Goal: Task Accomplishment & Management: Use online tool/utility

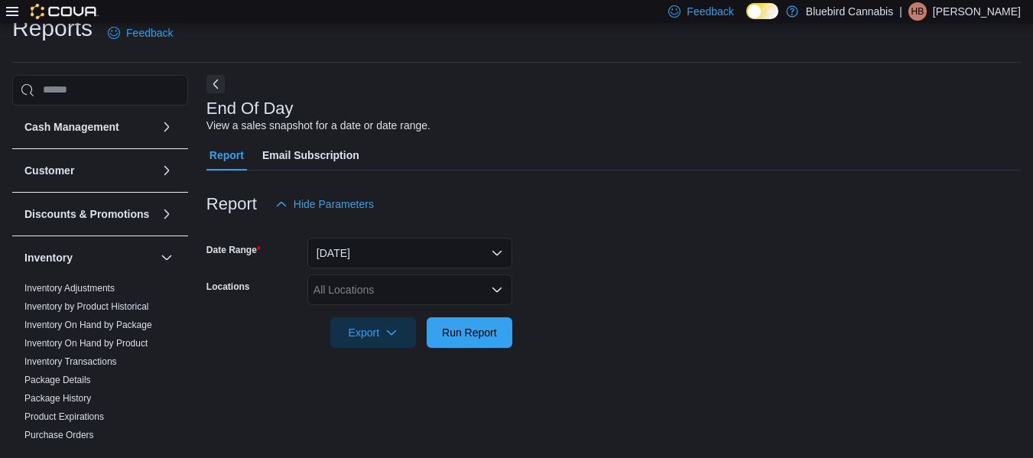
scroll to position [25, 0]
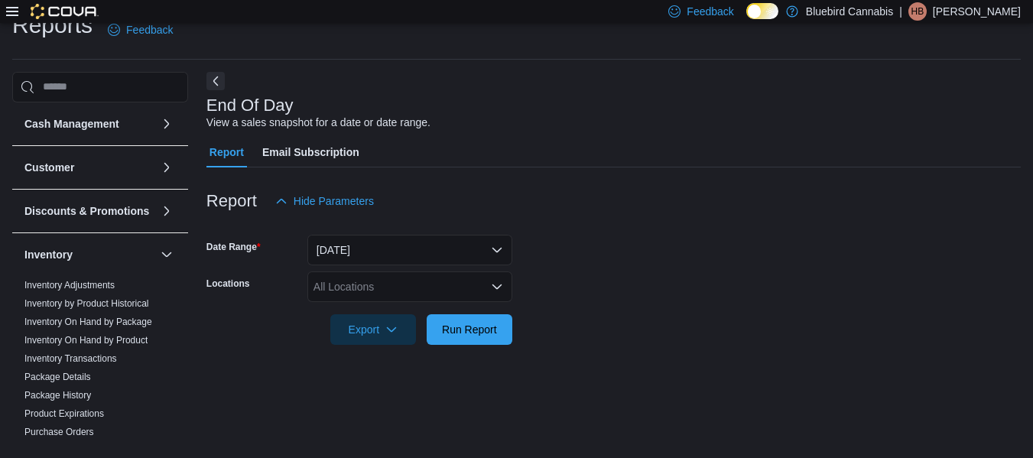
click at [517, 238] on form "Date Range [DATE] Locations All Locations Export Run Report" at bounding box center [613, 280] width 814 height 128
click at [412, 280] on div "All Locations" at bounding box center [409, 286] width 205 height 31
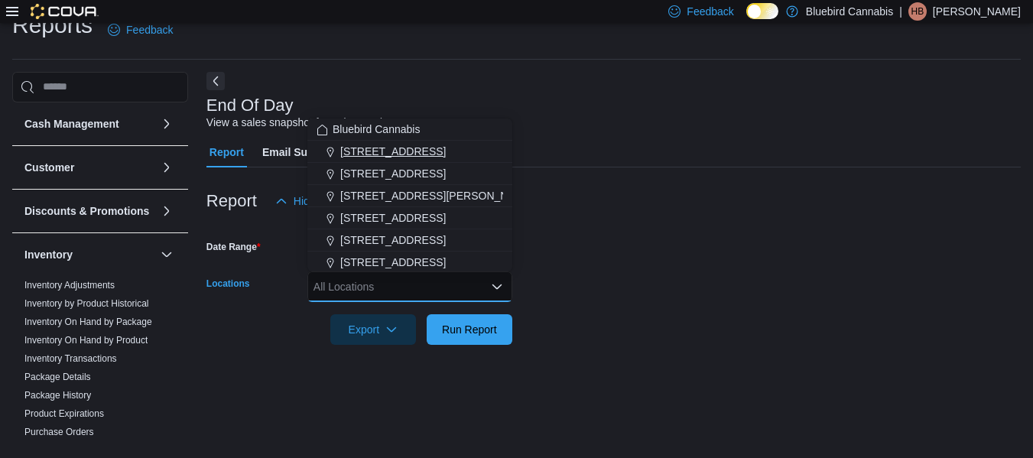
click at [383, 156] on span "[STREET_ADDRESS]" at bounding box center [392, 151] width 105 height 15
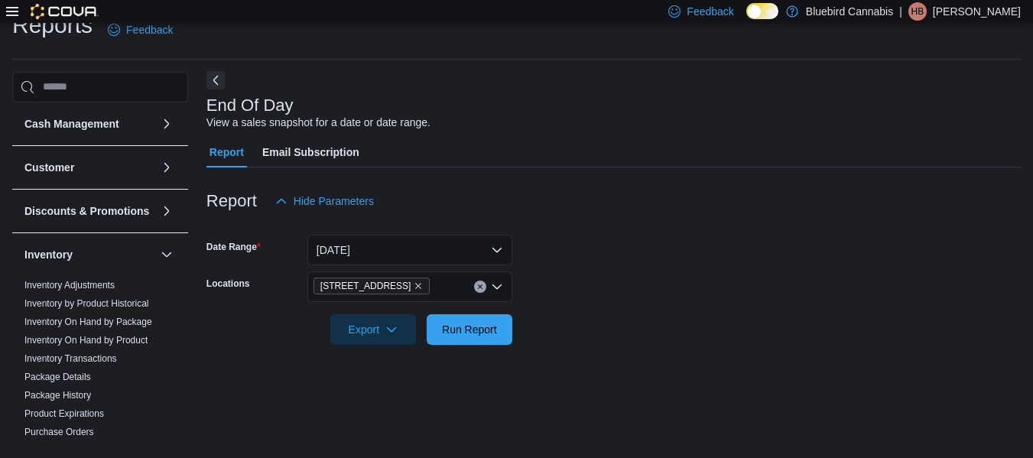
click at [221, 82] on button "Next" at bounding box center [215, 80] width 18 height 18
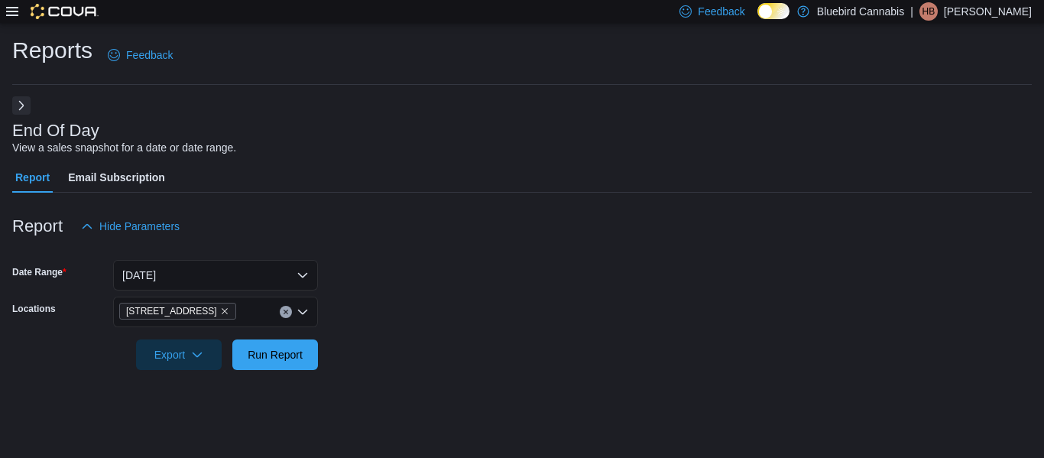
click at [27, 106] on button "Next" at bounding box center [21, 105] width 18 height 18
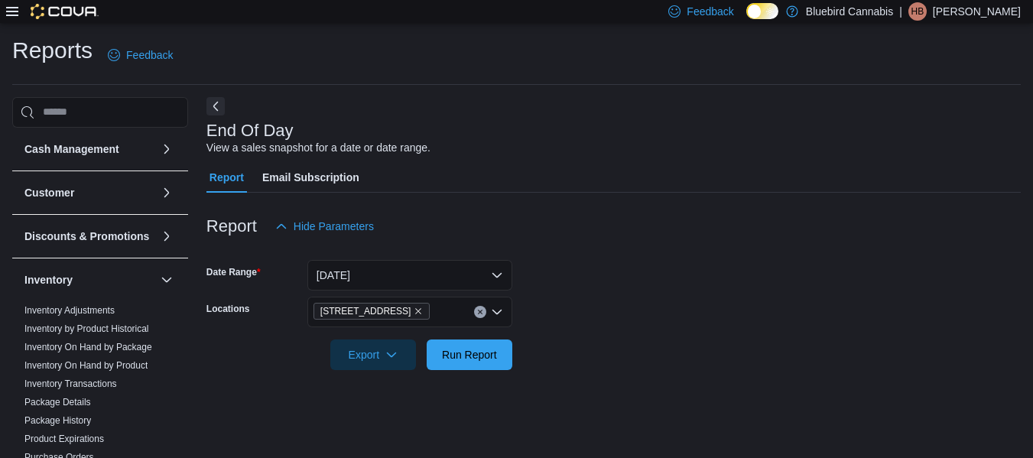
scroll to position [25, 0]
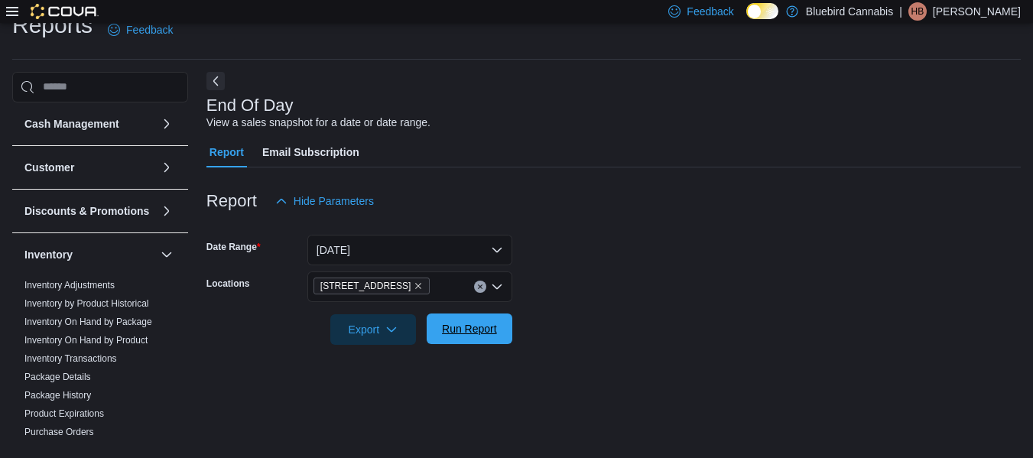
click at [475, 331] on span "Run Report" at bounding box center [469, 328] width 55 height 15
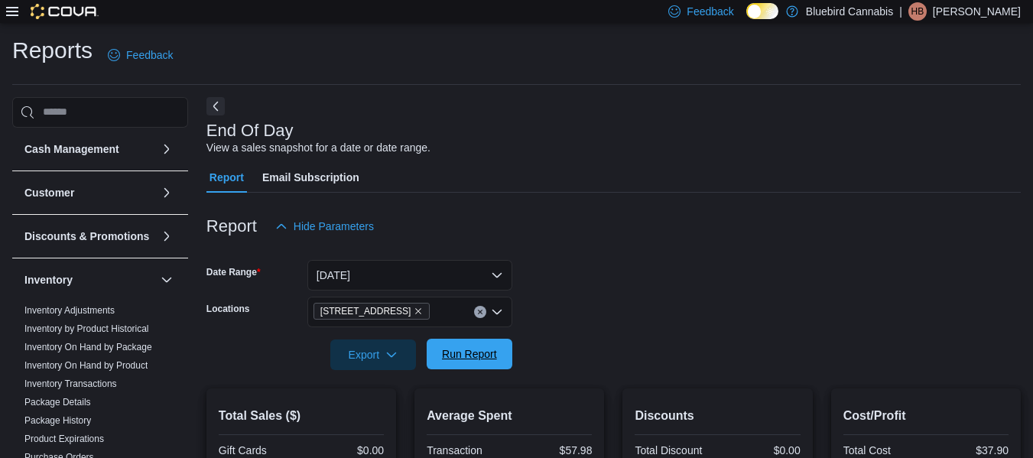
scroll to position [4, 0]
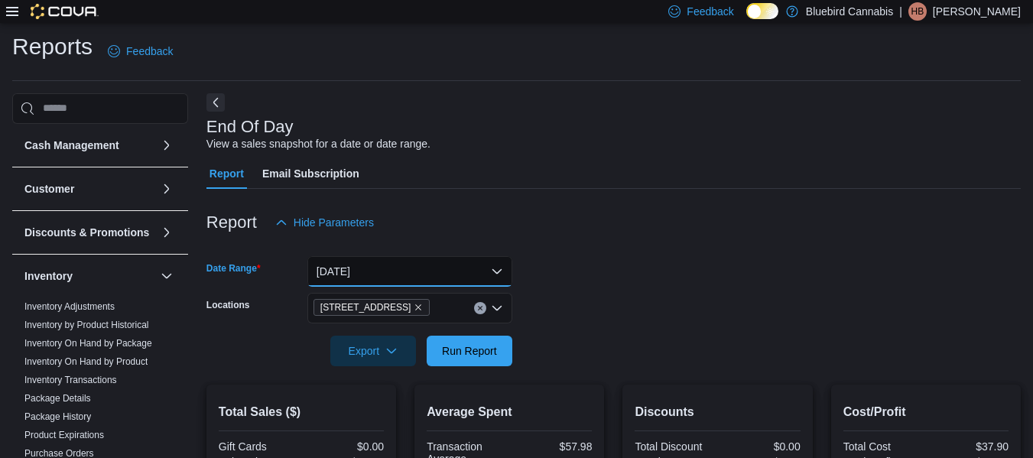
click at [361, 274] on button "[DATE]" at bounding box center [409, 271] width 205 height 31
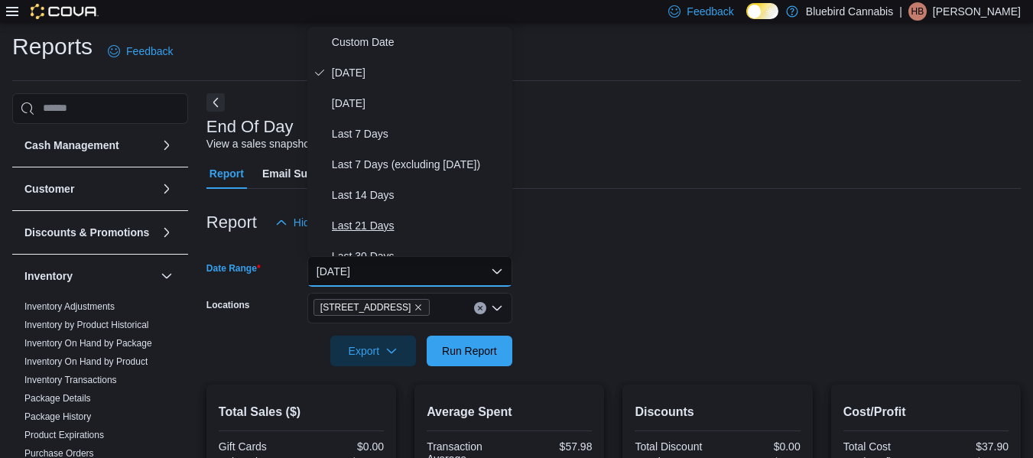
scroll to position [195, 0]
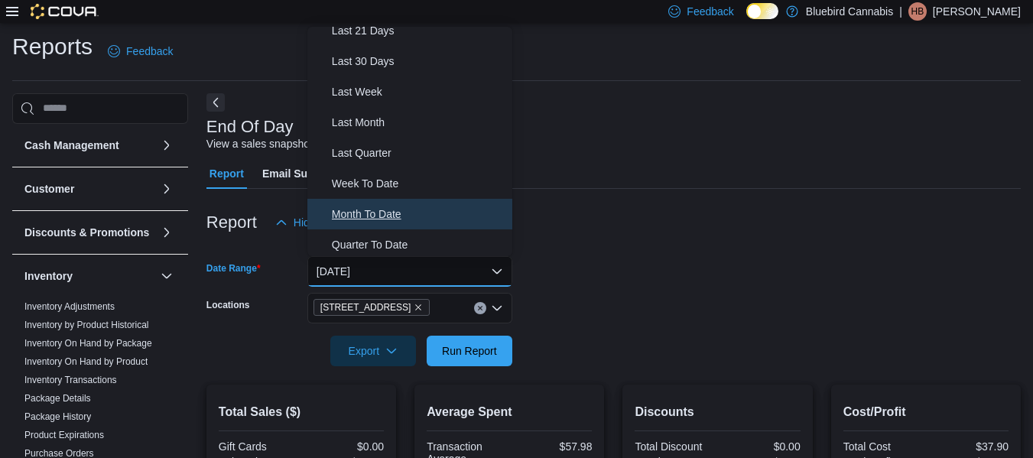
click at [373, 206] on span "Month To Date" at bounding box center [419, 214] width 174 height 18
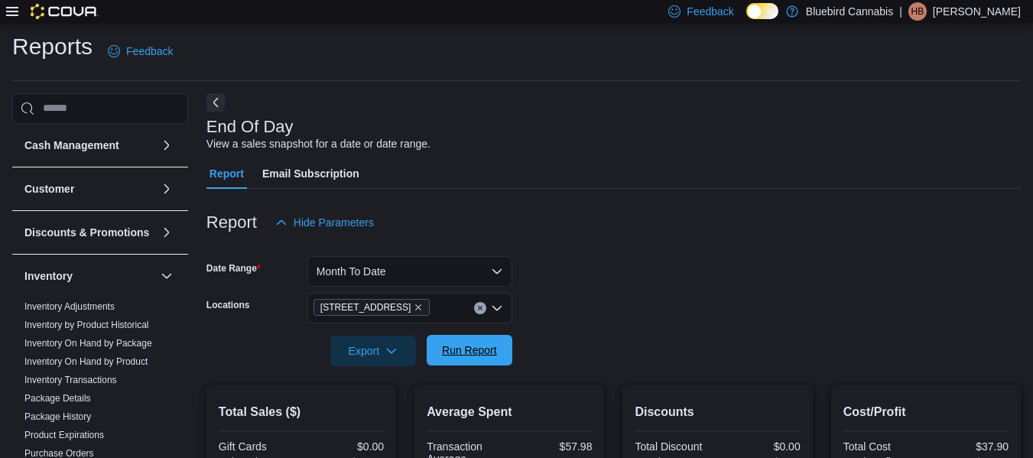
click at [475, 347] on span "Run Report" at bounding box center [469, 349] width 55 height 15
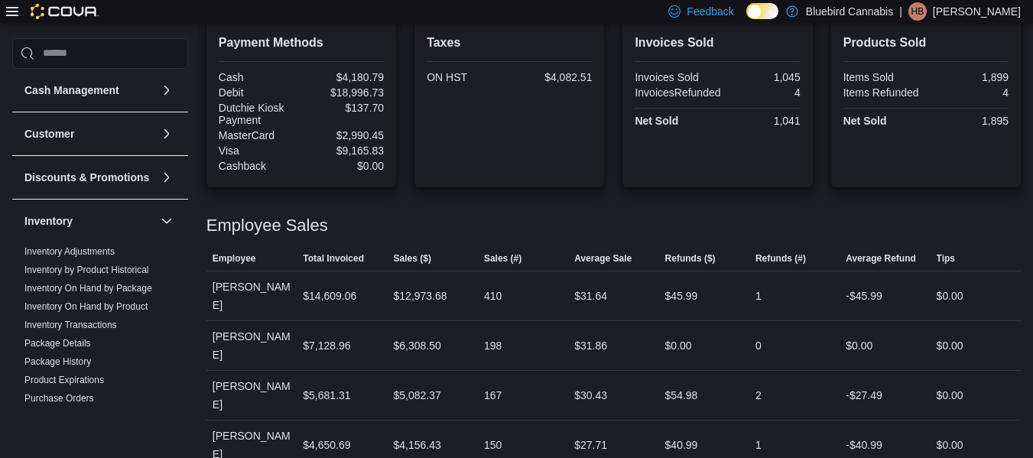
scroll to position [545, 0]
